Goal: Task Accomplishment & Management: Manage account settings

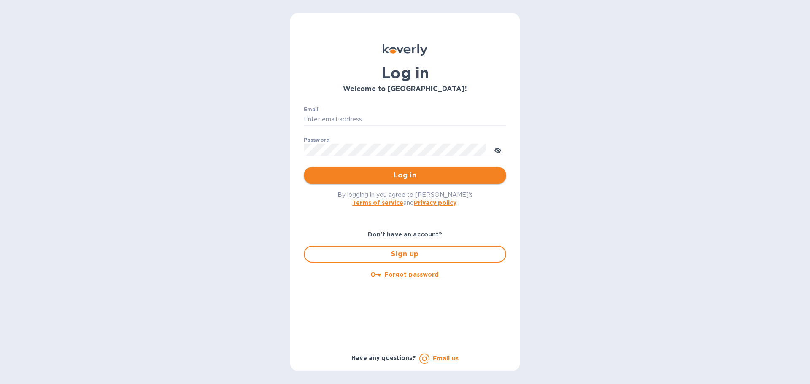
type input "bryan@sooospecial.com"
click at [371, 179] on span "Log in" at bounding box center [405, 175] width 189 height 10
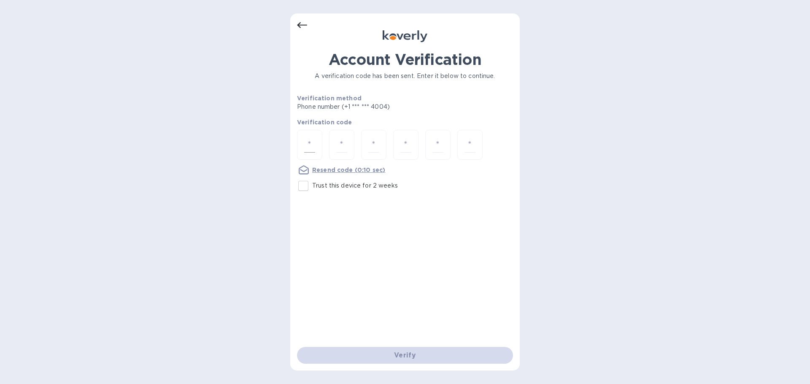
click at [303, 141] on div at bounding box center [309, 145] width 25 height 30
type input "8"
type input "4"
type input "1"
type input "2"
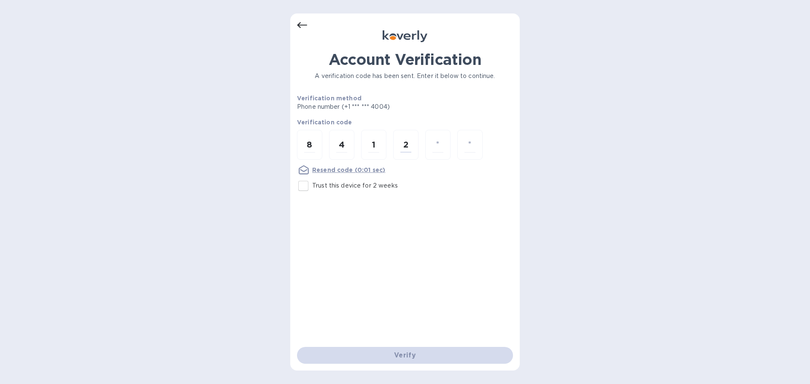
type input "2"
type input "3"
